Goal: Transaction & Acquisition: Purchase product/service

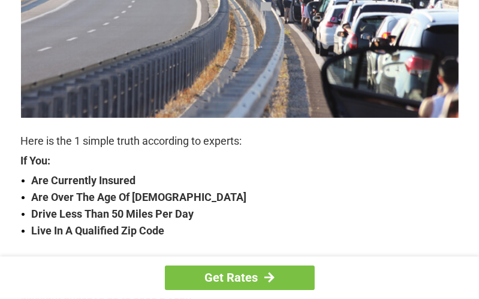
scroll to position [359, 0]
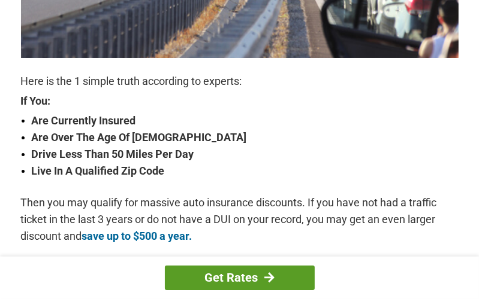
click at [211, 275] on link "Get Rates" at bounding box center [240, 278] width 150 height 25
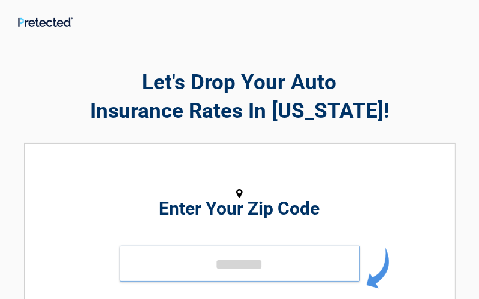
click at [206, 267] on input "tel" at bounding box center [240, 264] width 240 height 36
click at [211, 264] on input "tel" at bounding box center [240, 264] width 240 height 36
drag, startPoint x: 328, startPoint y: 250, endPoint x: 422, endPoint y: 247, distance: 94.1
click at [355, 249] on input "tel" at bounding box center [240, 264] width 240 height 36
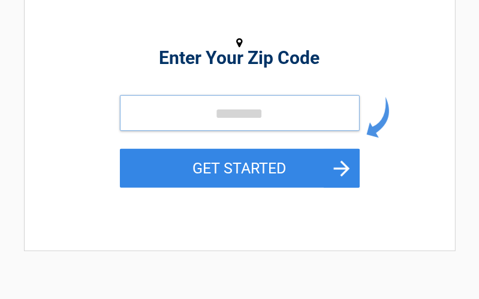
scroll to position [240, 0]
